Goal: Navigation & Orientation: Find specific page/section

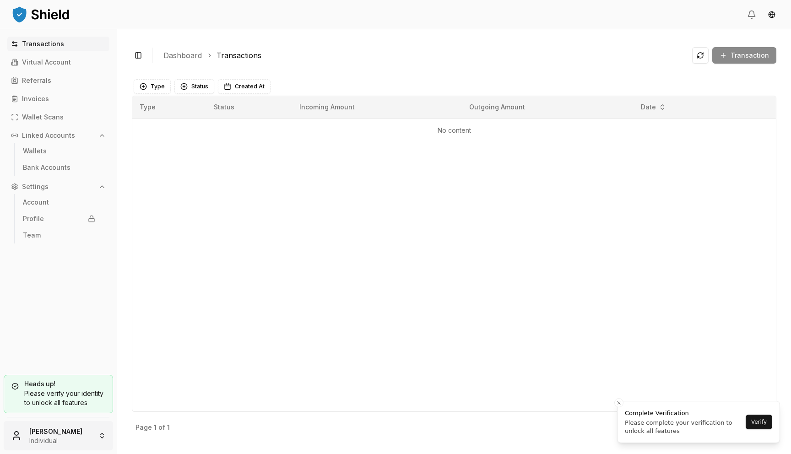
click at [75, 424] on html "Transactions Virtual Account Referrals Invoices Wallet Scans Linked Accounts Wa…" at bounding box center [395, 227] width 791 height 454
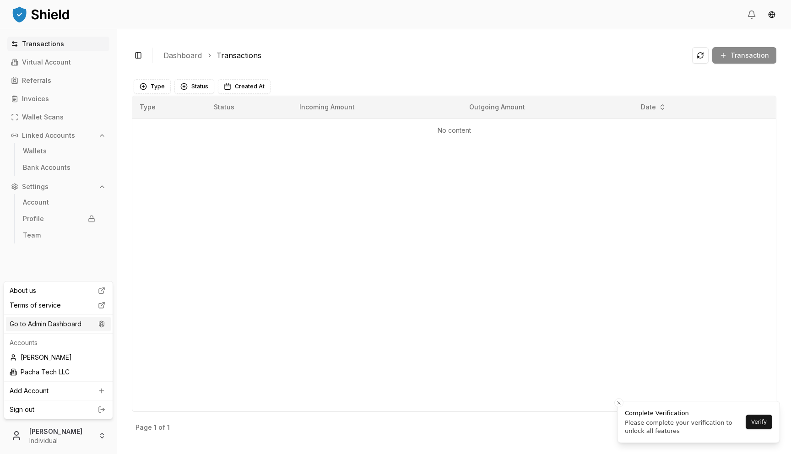
click at [95, 325] on div "Go to Admin Dashboard" at bounding box center [58, 324] width 105 height 15
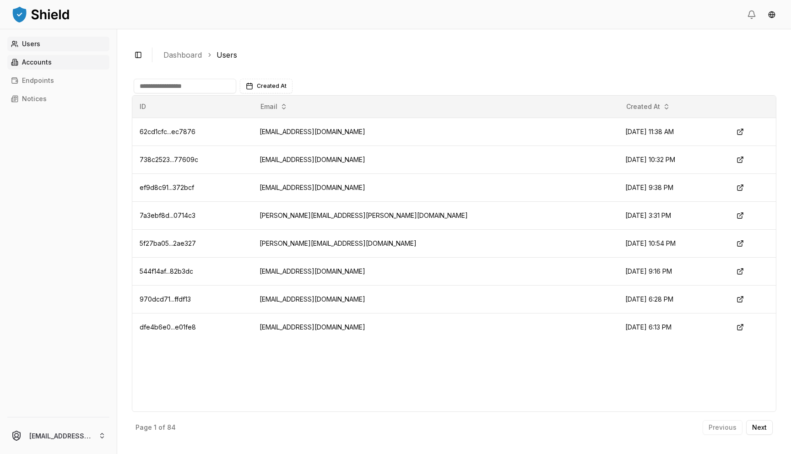
click at [61, 61] on link "Accounts" at bounding box center [58, 62] width 102 height 15
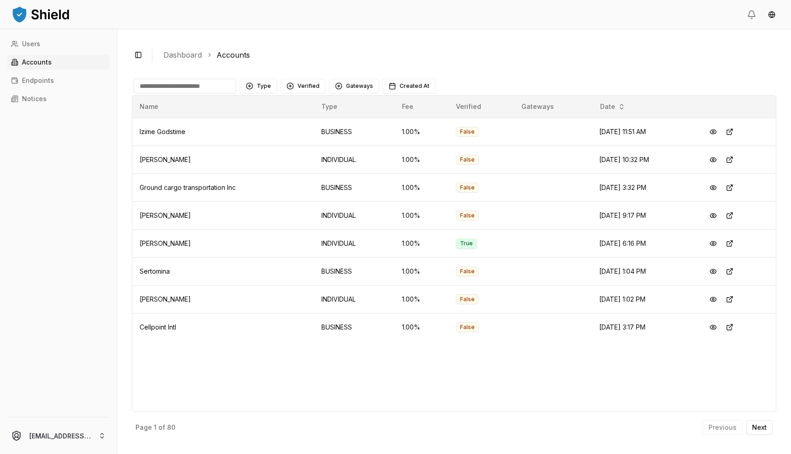
click at [166, 95] on div "Name Type Fee Verified Gateways Date Izime Godstime BUSINESS 1.00 % False [DATE…" at bounding box center [454, 253] width 645 height 317
click at [163, 90] on input at bounding box center [185, 86] width 103 height 15
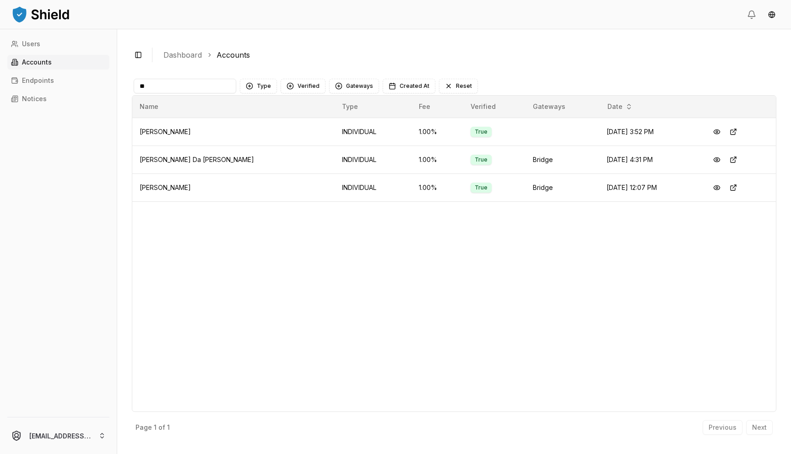
type input "*"
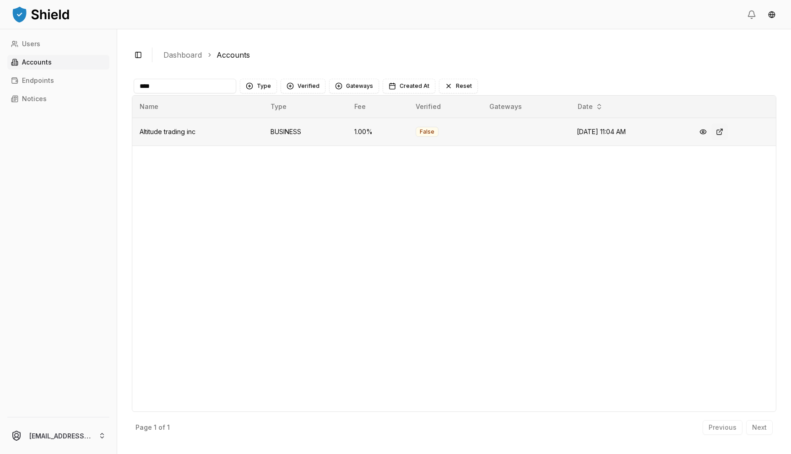
type input "****"
click at [728, 132] on button at bounding box center [720, 132] width 16 height 16
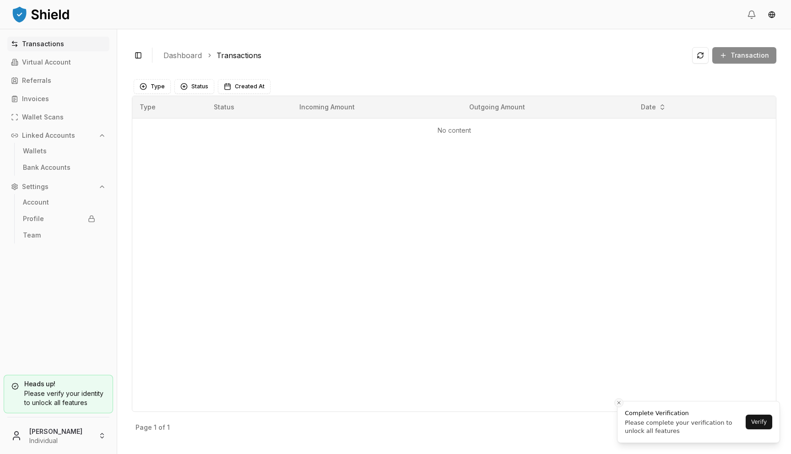
click at [618, 398] on button "Close toast" at bounding box center [619, 402] width 9 height 9
click at [66, 84] on link "Referrals" at bounding box center [58, 80] width 102 height 15
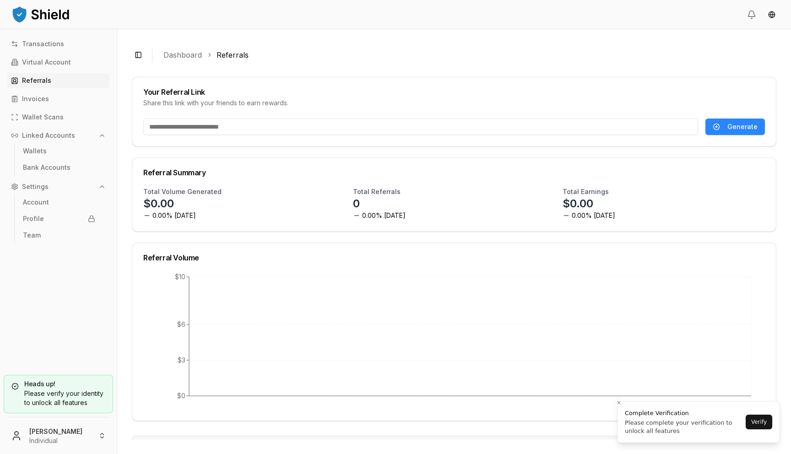
click at [22, 21] on img at bounding box center [41, 14] width 60 height 18
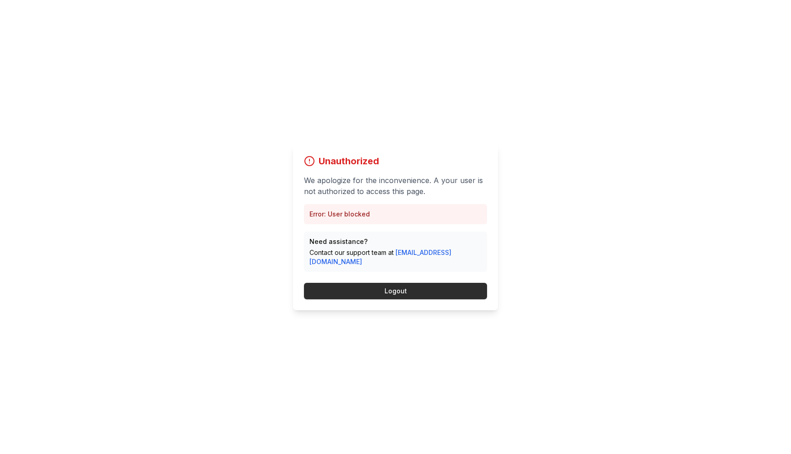
click at [379, 290] on button "Logout" at bounding box center [395, 291] width 183 height 16
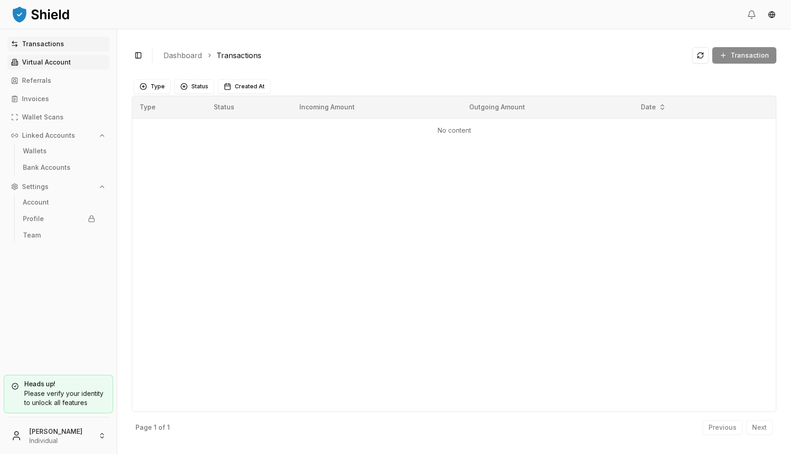
click at [67, 67] on link "Virtual Account" at bounding box center [58, 62] width 102 height 15
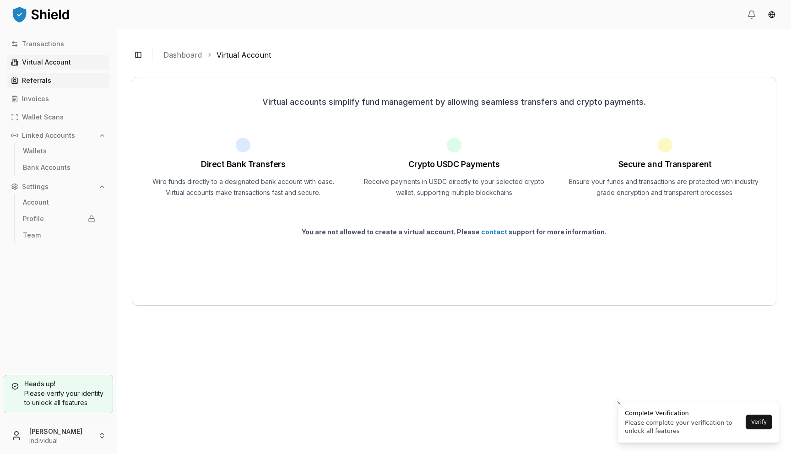
click at [85, 78] on link "Referrals" at bounding box center [58, 80] width 102 height 15
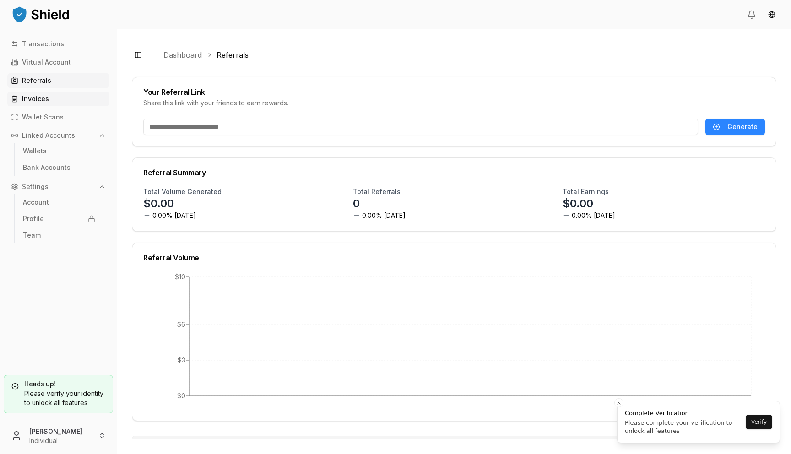
click at [65, 100] on link "Invoices" at bounding box center [58, 99] width 102 height 15
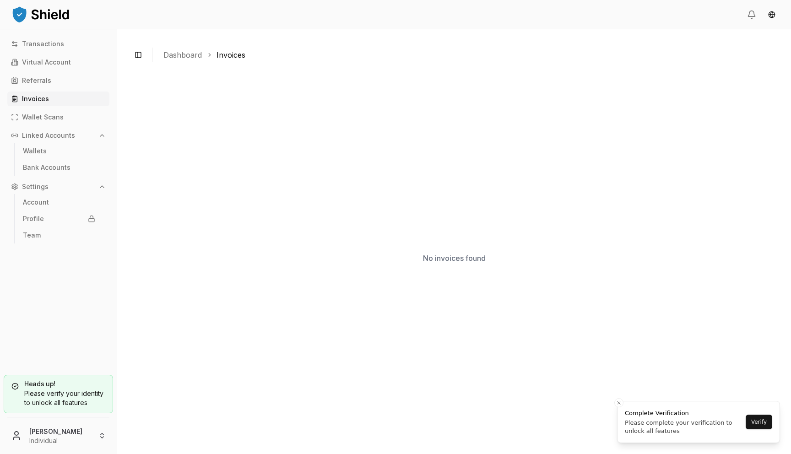
click at [67, 88] on div "Transactions Virtual Account Referrals Invoices Wallet Scans Linked Accounts Wa…" at bounding box center [58, 200] width 117 height 327
click at [68, 85] on link "Referrals" at bounding box center [58, 80] width 102 height 15
